Goal: Task Accomplishment & Management: Complete application form

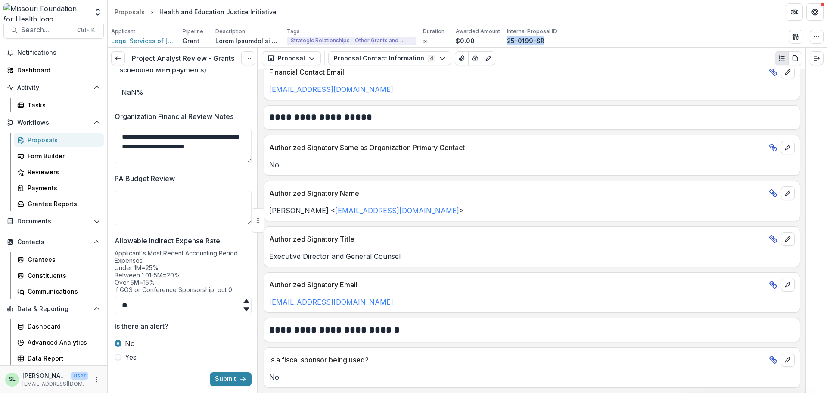
scroll to position [1875, 0]
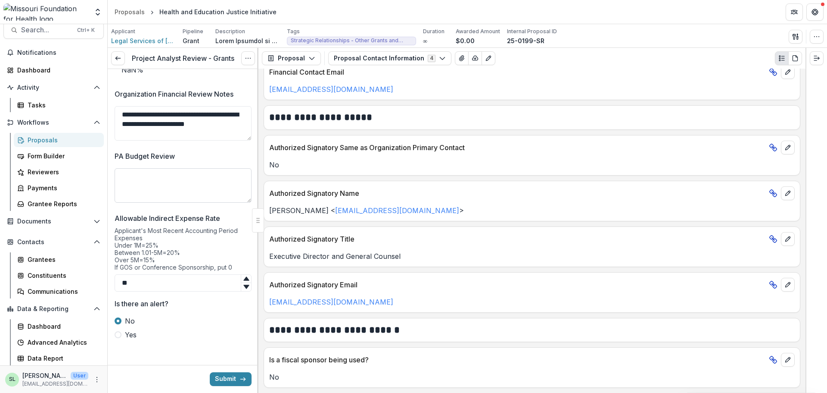
click at [142, 173] on textarea "PA Budget Review" at bounding box center [183, 185] width 137 height 34
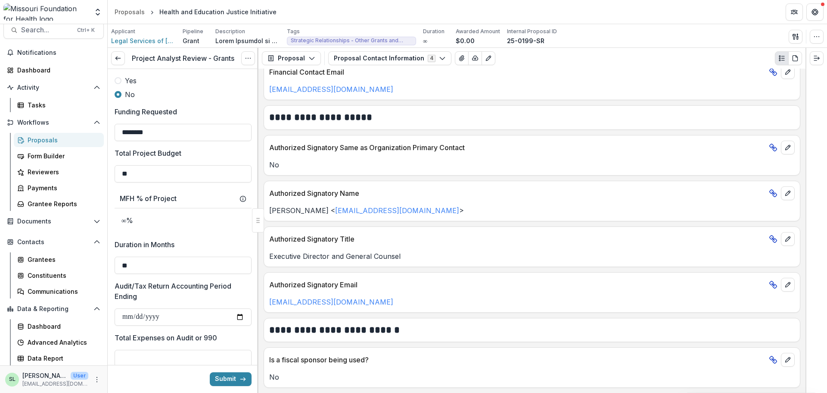
scroll to position [927, 0]
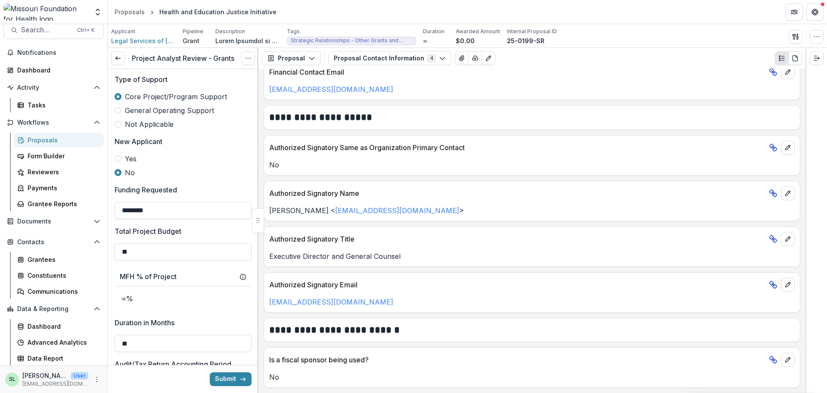
type textarea "**********"
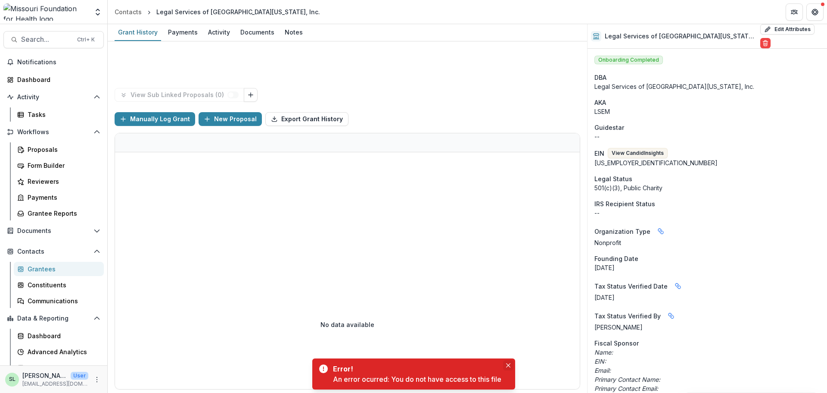
click at [507, 363] on button "Close" at bounding box center [508, 365] width 10 height 10
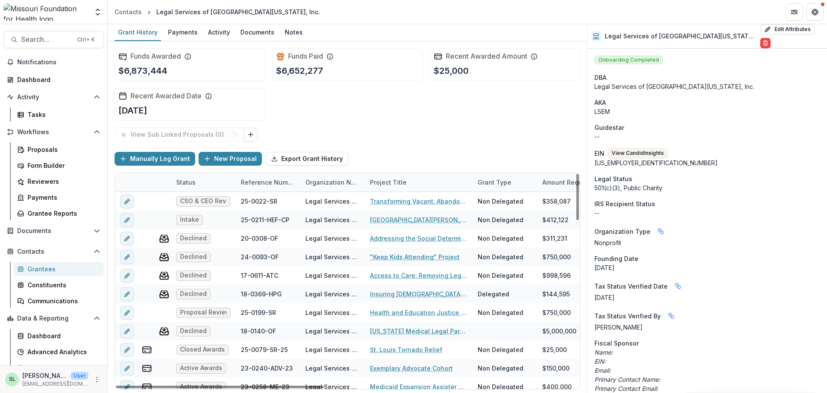
click at [263, 181] on div "Reference Number" at bounding box center [268, 182] width 65 height 9
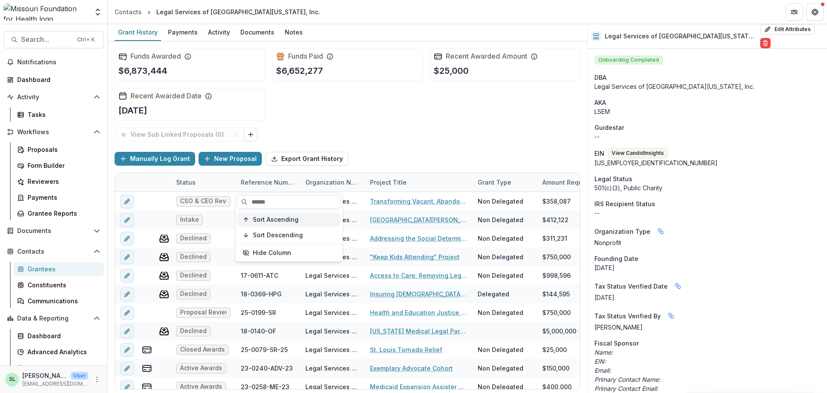
click at [267, 216] on span "Sort Ascending" at bounding box center [276, 219] width 46 height 7
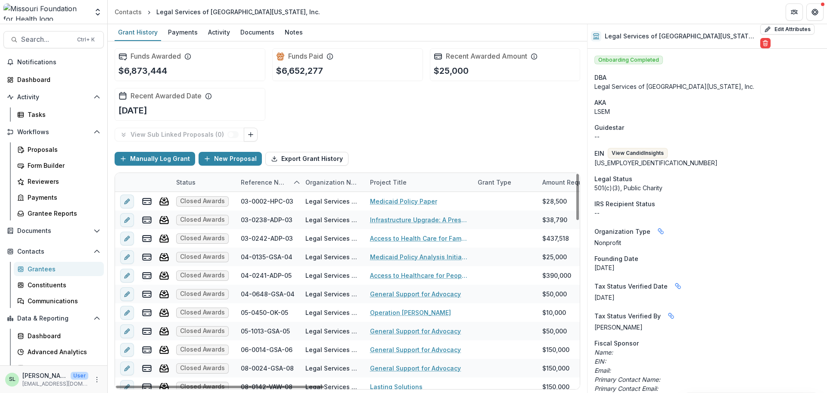
click at [396, 133] on div "View Sub Linked Proposals ( 0 )" at bounding box center [348, 135] width 466 height 14
click at [273, 181] on div "Reference Number" at bounding box center [264, 182] width 57 height 9
click at [273, 228] on button "Sort Descending" at bounding box center [288, 235] width 103 height 14
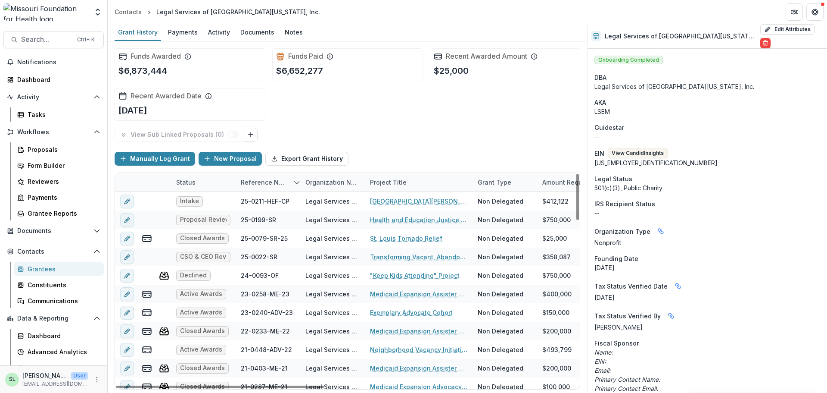
click at [387, 134] on div "View Sub Linked Proposals ( 0 )" at bounding box center [348, 135] width 466 height 14
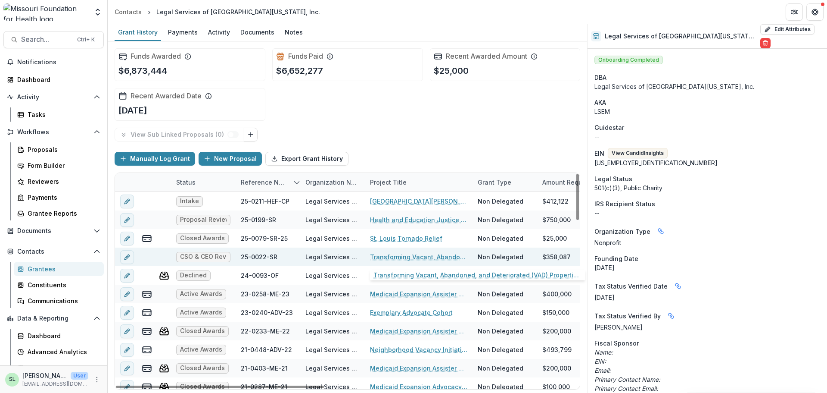
click at [417, 253] on link "Transforming Vacant, Abandoned, and Deteriorated (VAD) Properties through Court…" at bounding box center [418, 256] width 97 height 9
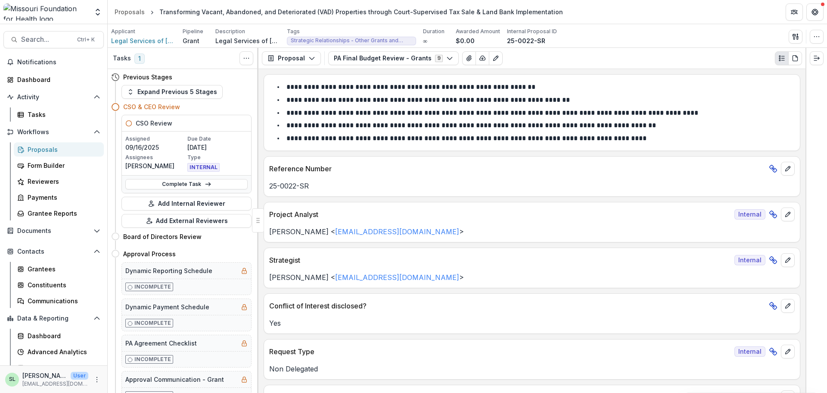
scroll to position [43, 0]
